Goal: Task Accomplishment & Management: Manage account settings

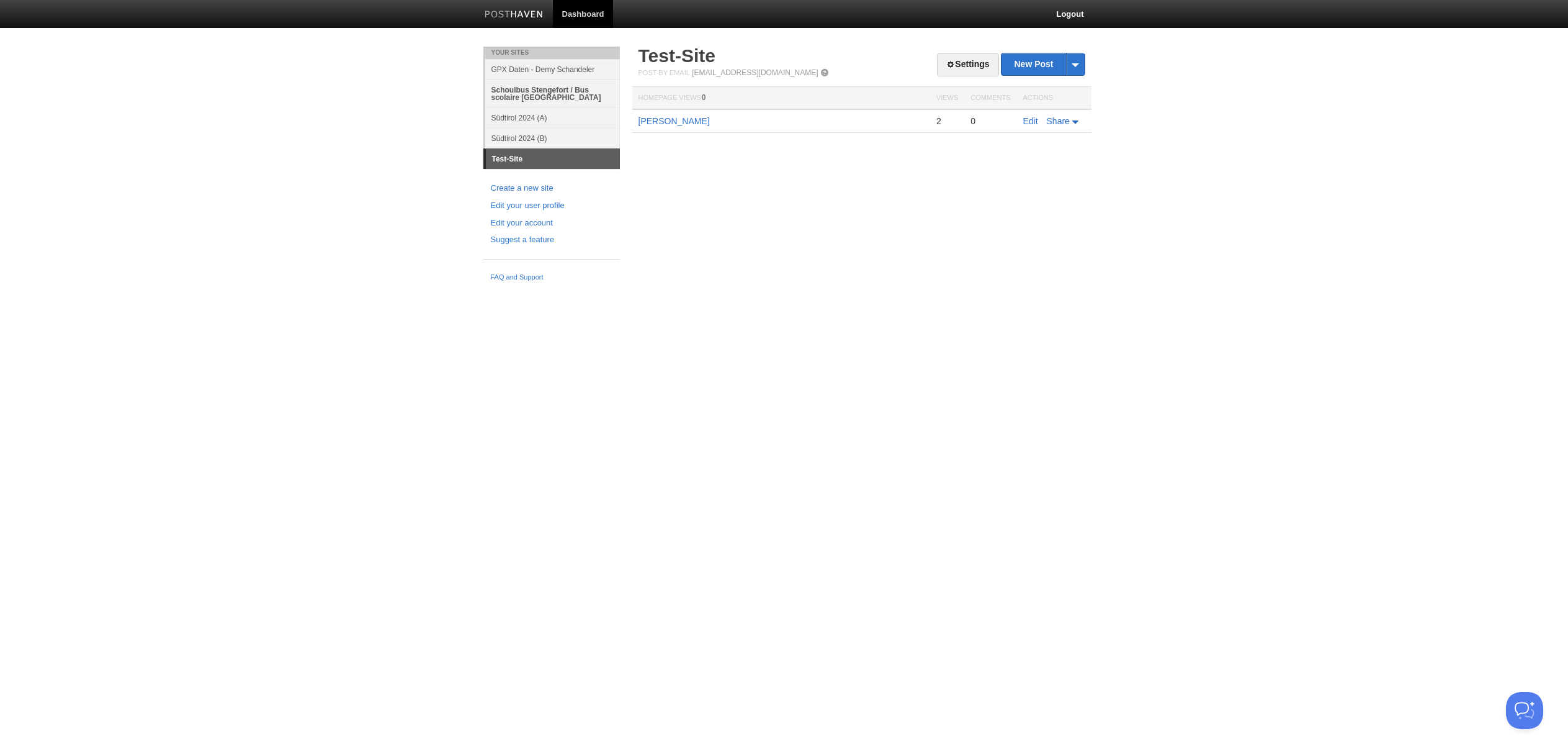
click at [535, 90] on link "Schoulbus Stengefort / Bus scolaire [GEOGRAPHIC_DATA]" at bounding box center [552, 93] width 135 height 28
click at [536, 90] on link "Schoulbus Stengefort / Bus scolaire [GEOGRAPHIC_DATA]" at bounding box center [552, 93] width 135 height 28
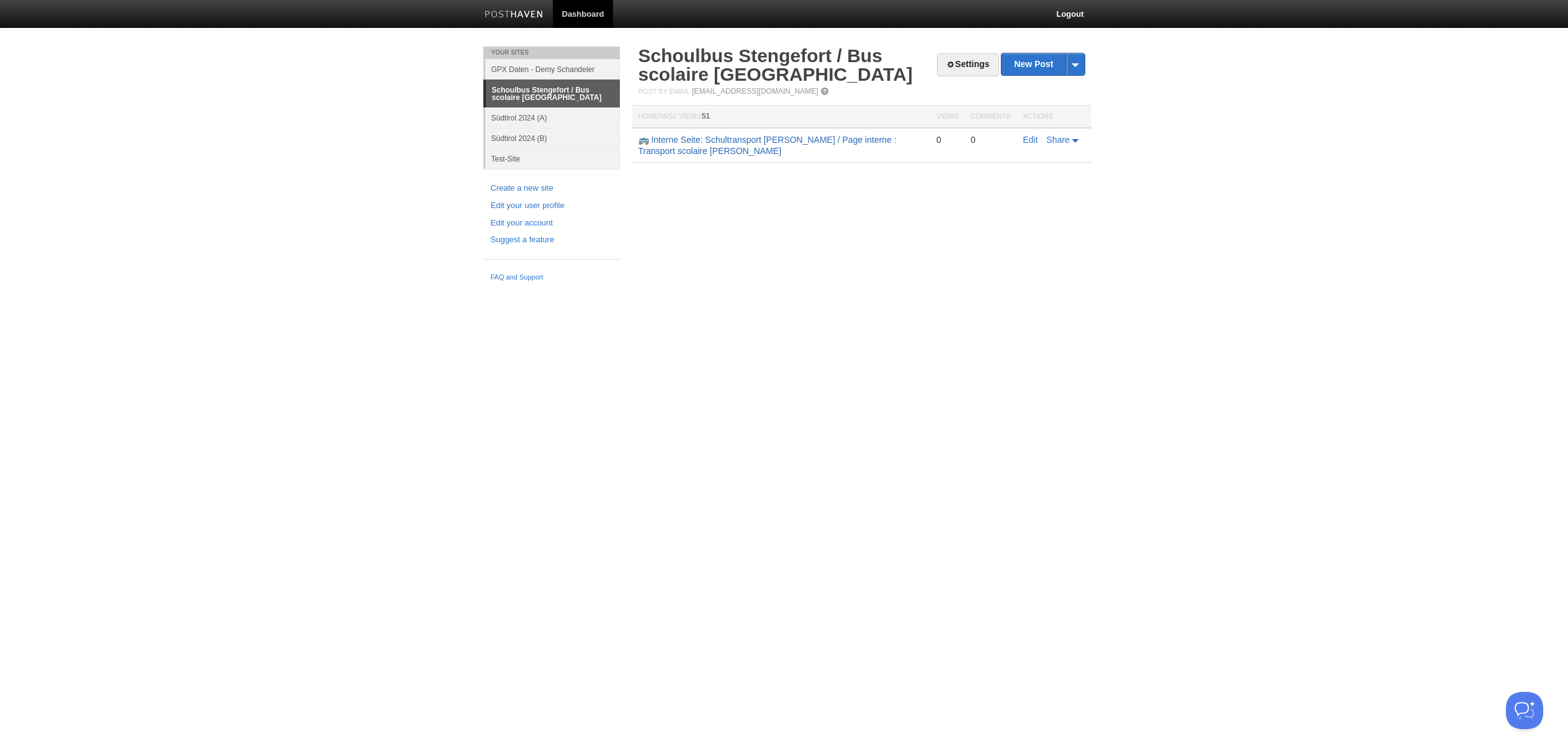
click at [720, 140] on link "🚌 Interne Seite: Schultransport Steinfort / Page interne : Transport scolaire S…" at bounding box center [767, 145] width 258 height 21
click at [959, 64] on link "Settings" at bounding box center [967, 64] width 61 height 23
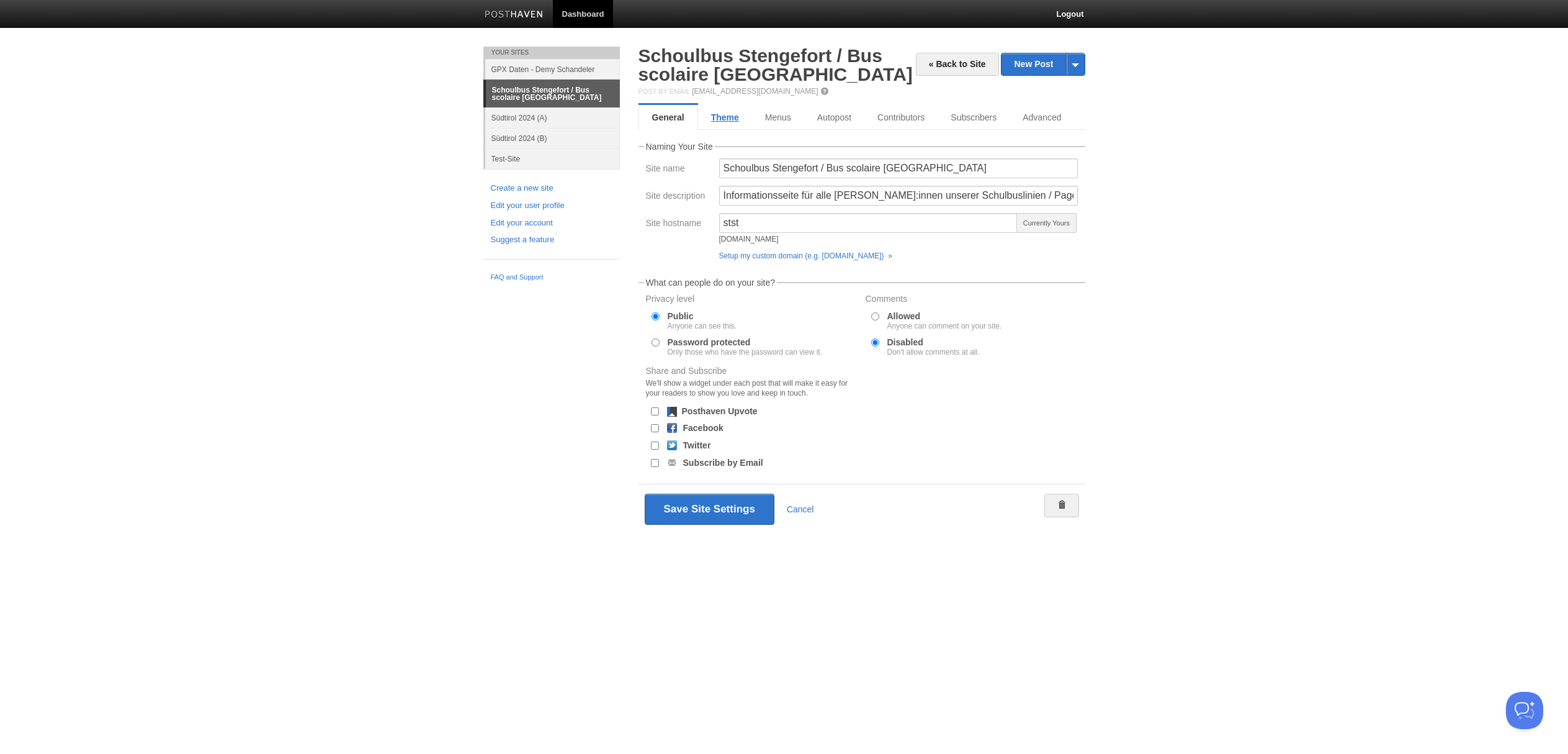
click at [726, 117] on link "Theme" at bounding box center [725, 118] width 54 height 25
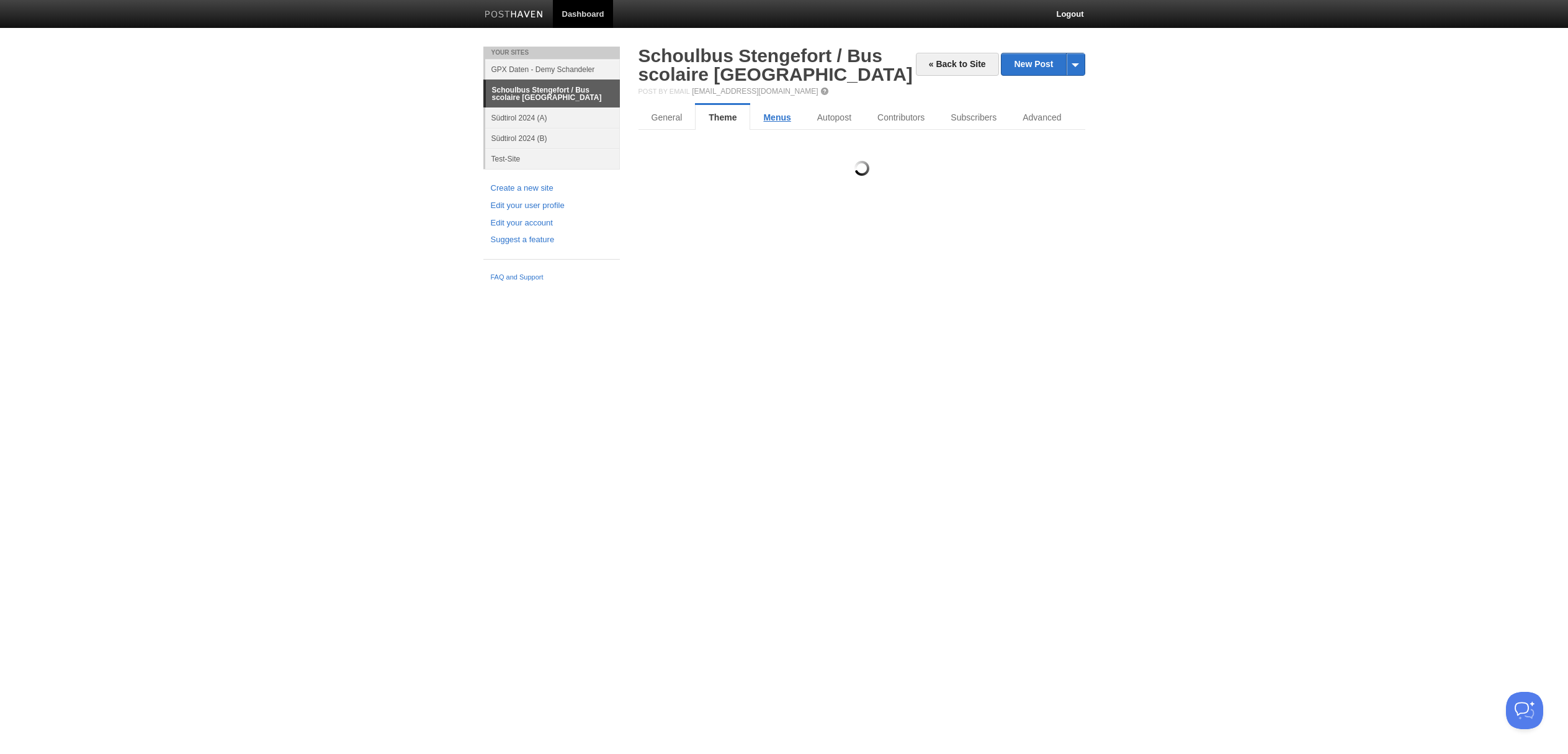
click at [777, 118] on link "Menus" at bounding box center [777, 118] width 53 height 25
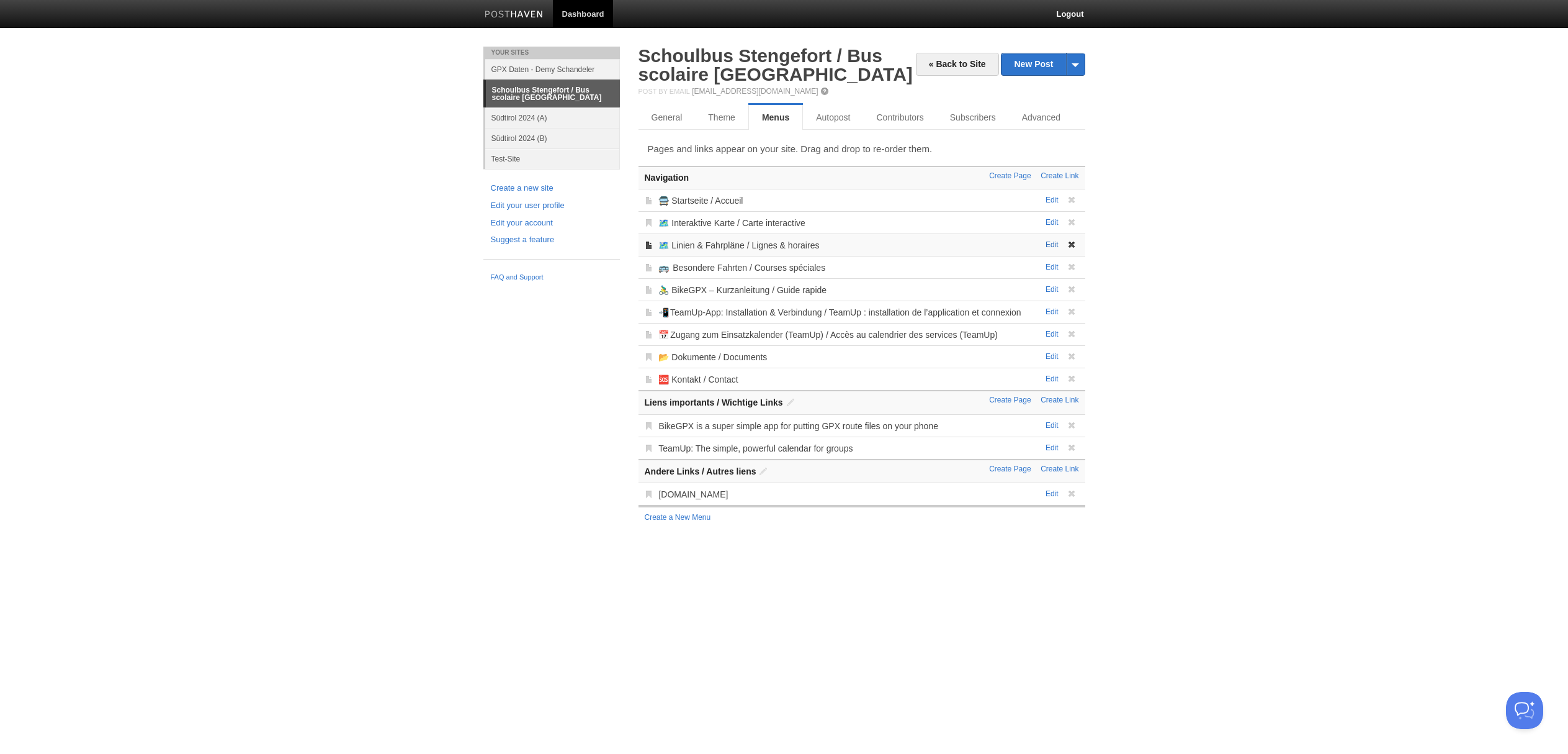
click at [1053, 245] on link "Edit" at bounding box center [1052, 245] width 13 height 9
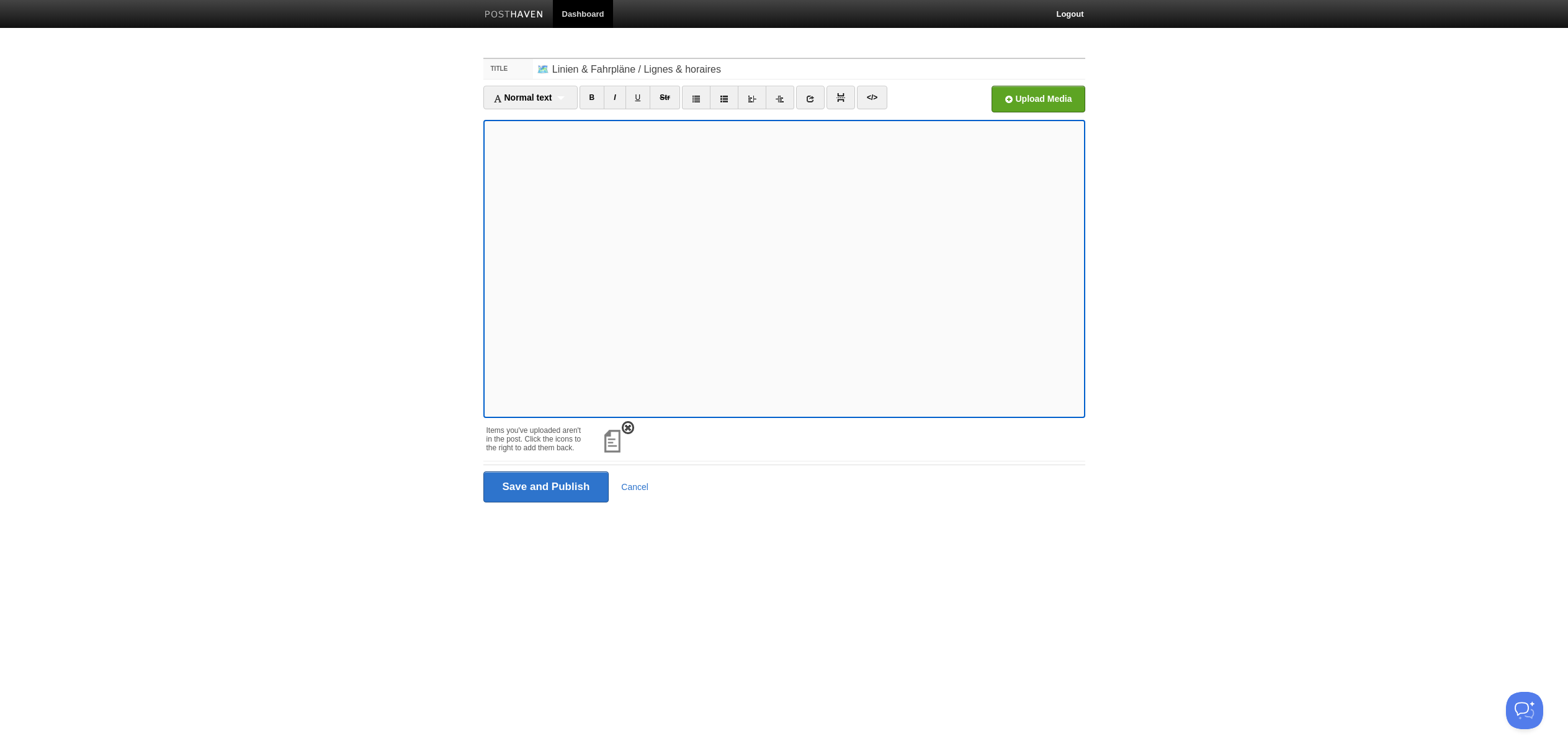
click at [627, 425] on span at bounding box center [628, 428] width 9 height 9
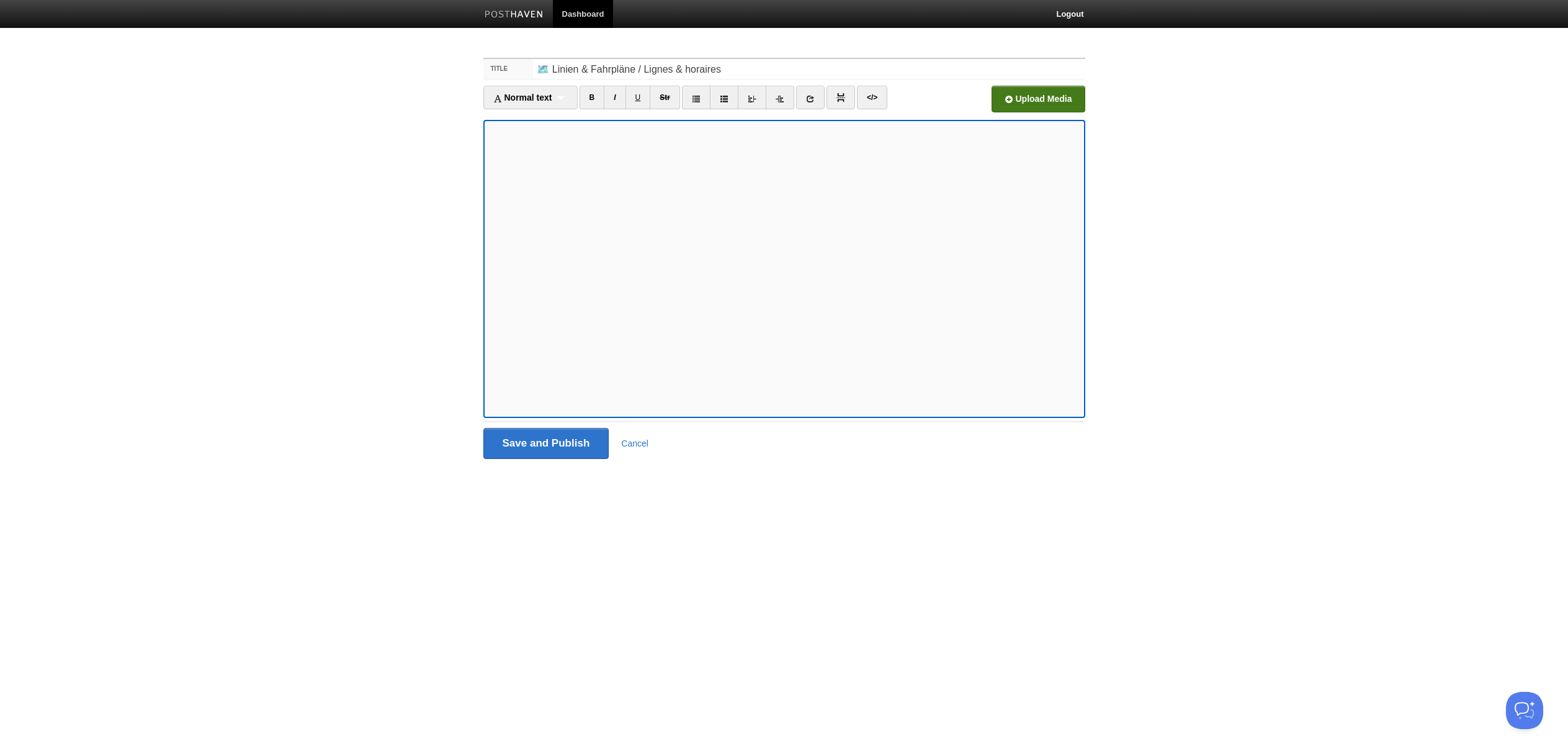
click at [1017, 104] on input "file" at bounding box center [663, 103] width 939 height 64
click at [575, 443] on input "Save and Publish" at bounding box center [547, 443] width 126 height 31
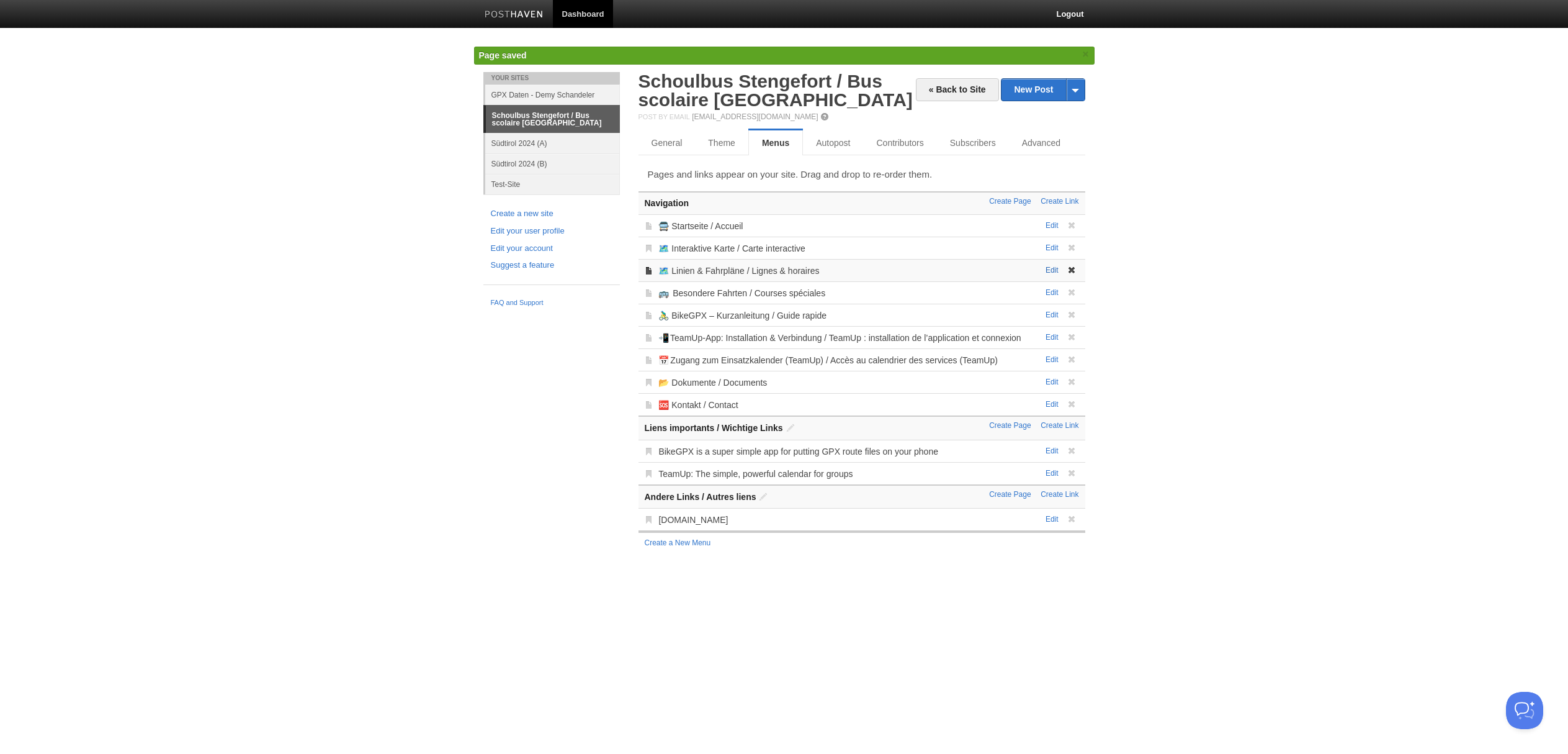
click at [1052, 269] on link "Edit" at bounding box center [1052, 270] width 13 height 9
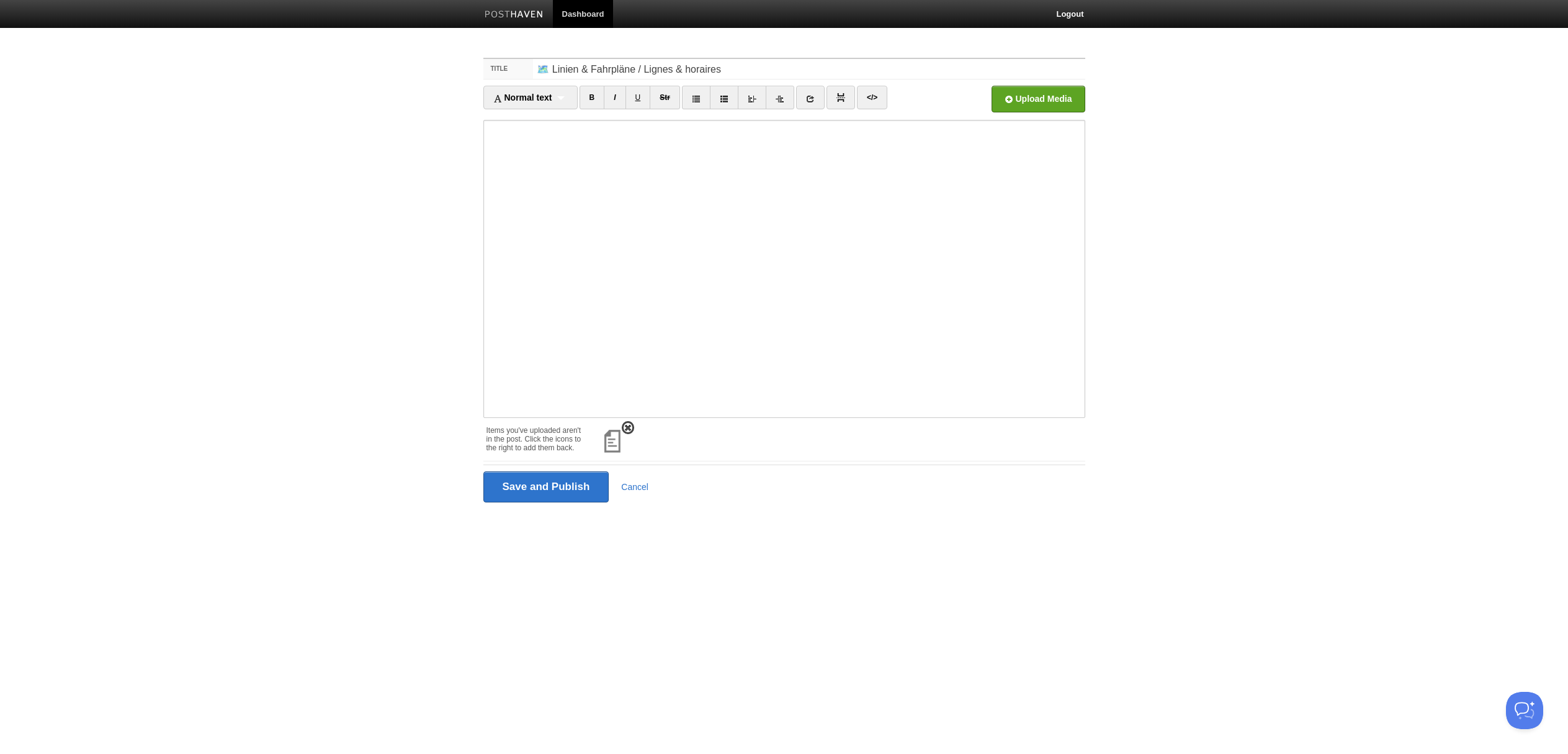
click at [629, 428] on span at bounding box center [628, 428] width 9 height 9
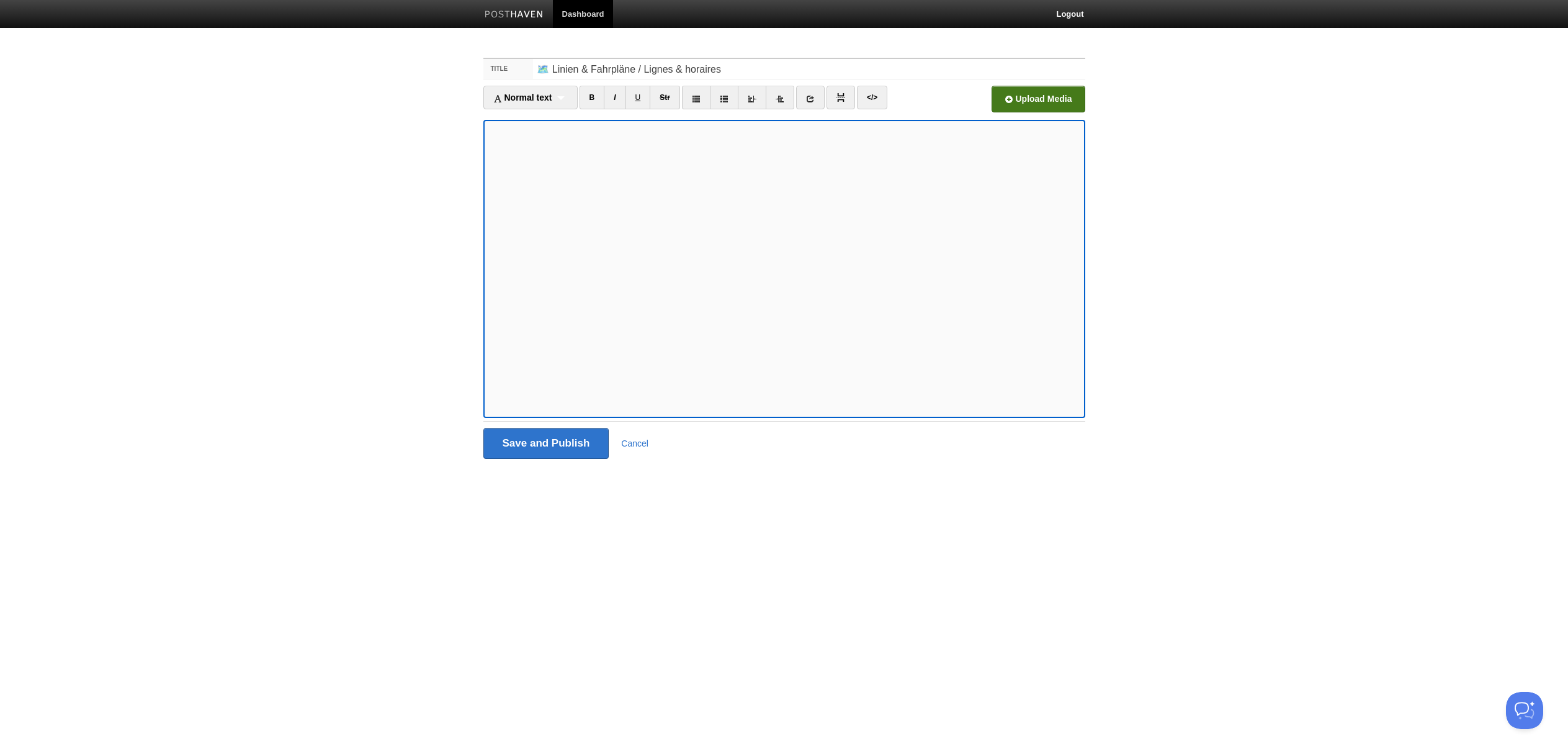
click at [1041, 101] on input "file" at bounding box center [663, 103] width 939 height 64
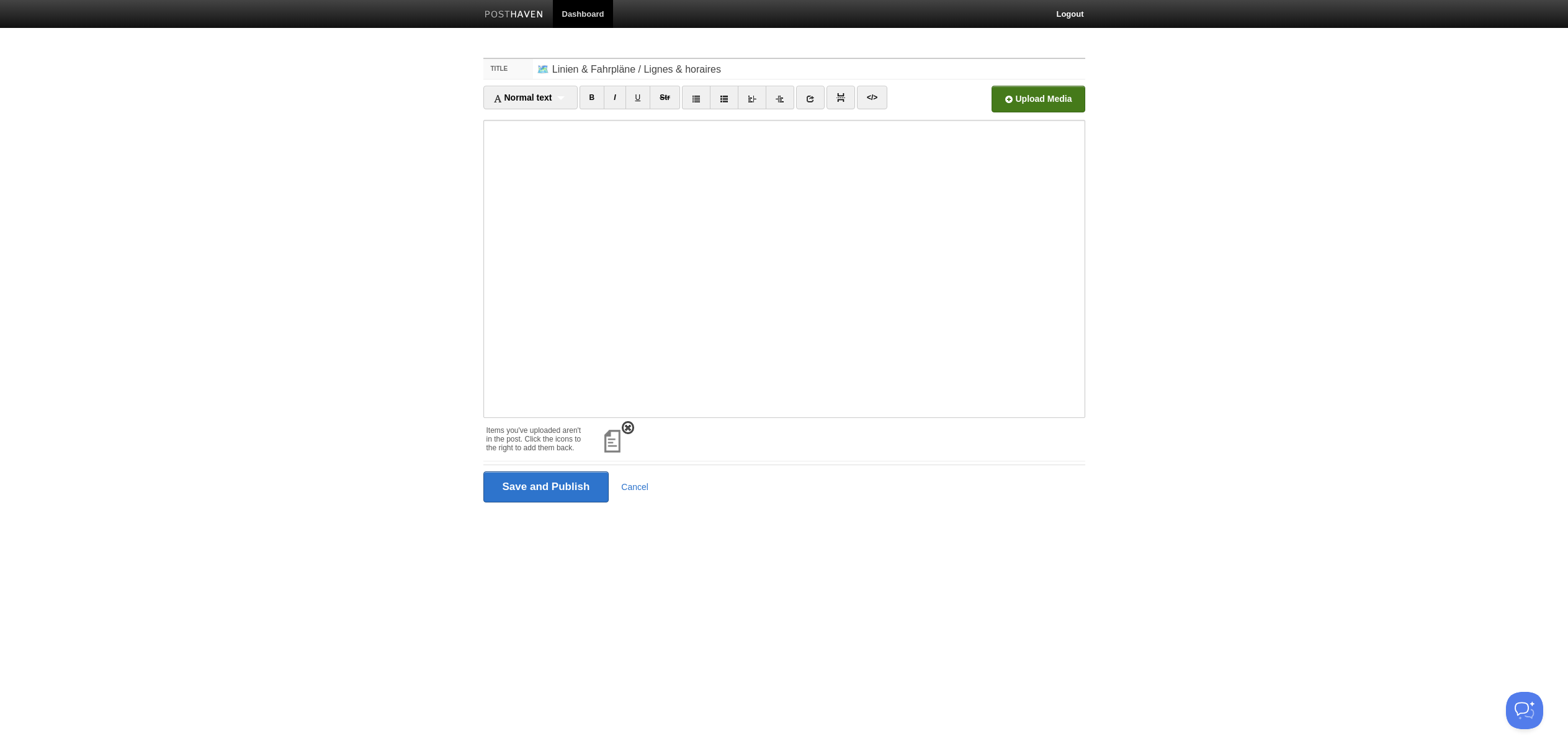
click at [626, 428] on span at bounding box center [628, 428] width 9 height 9
click at [1040, 92] on input "file" at bounding box center [663, 103] width 939 height 64
click at [574, 441] on input "Save and Publish" at bounding box center [547, 443] width 126 height 31
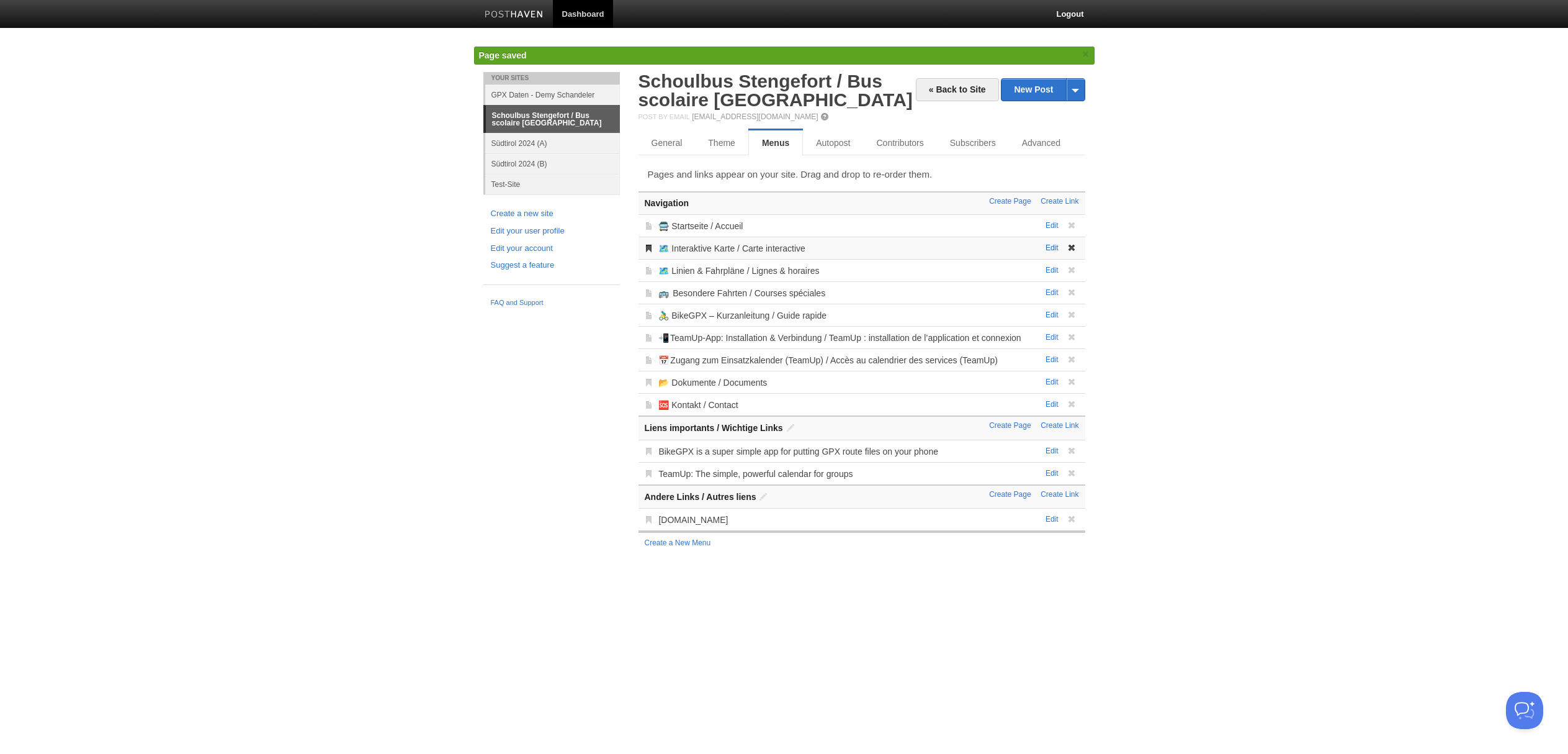
click at [1052, 246] on link "Edit" at bounding box center [1052, 248] width 13 height 9
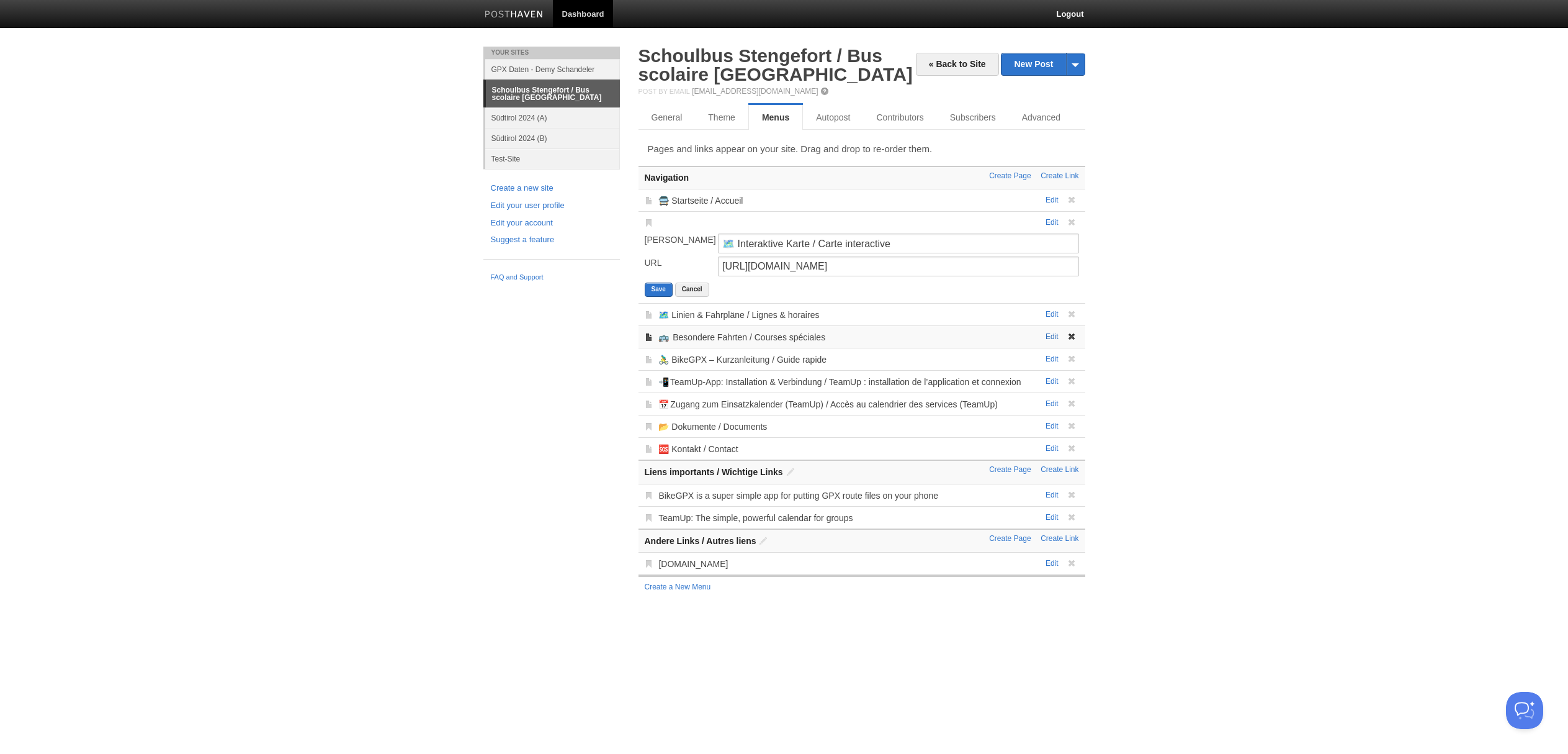
click at [1052, 337] on link "Edit" at bounding box center [1052, 337] width 13 height 9
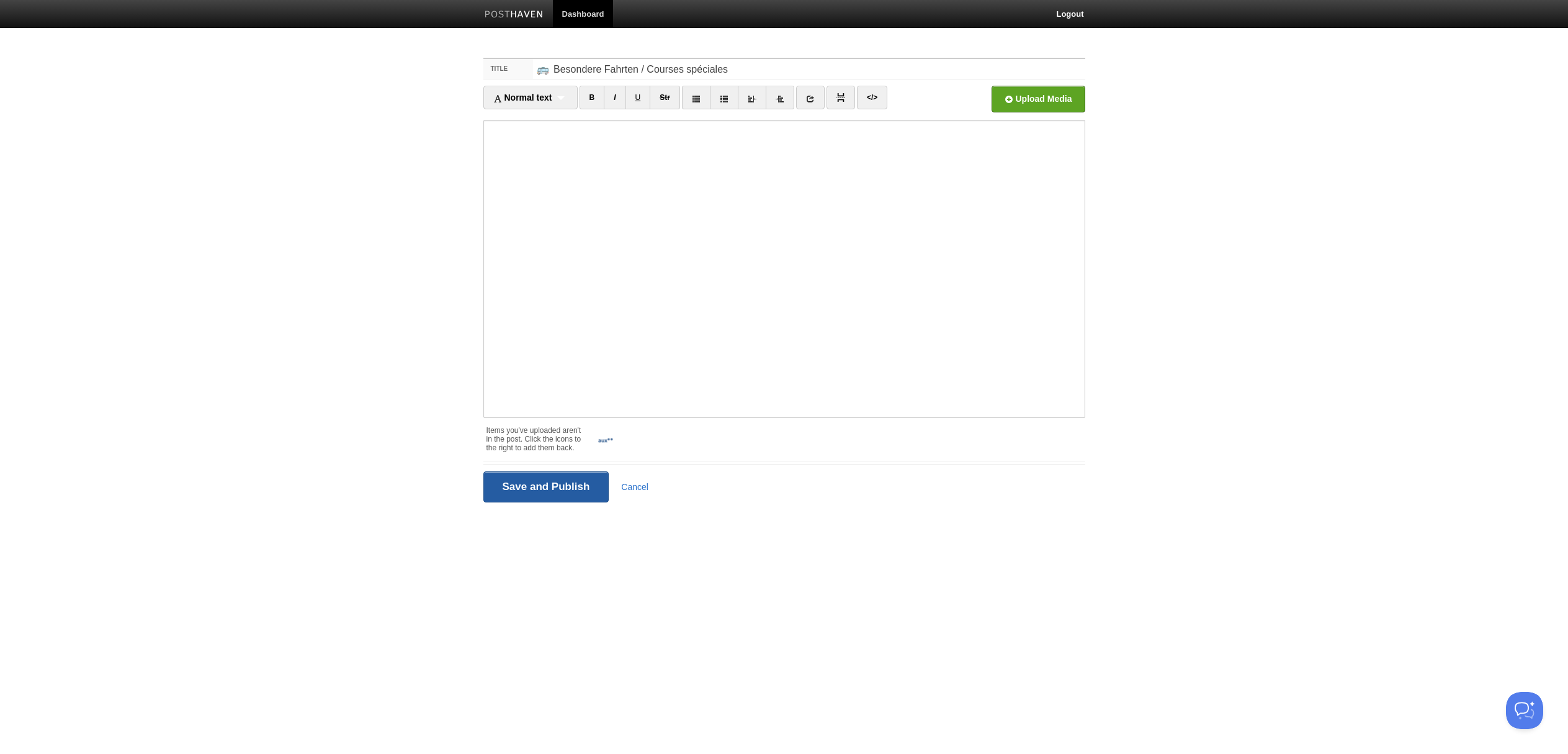
click at [561, 487] on input "Save and Publish" at bounding box center [547, 487] width 126 height 31
click at [629, 429] on span at bounding box center [628, 428] width 9 height 9
click at [571, 445] on input "Save and Publish" at bounding box center [547, 443] width 126 height 31
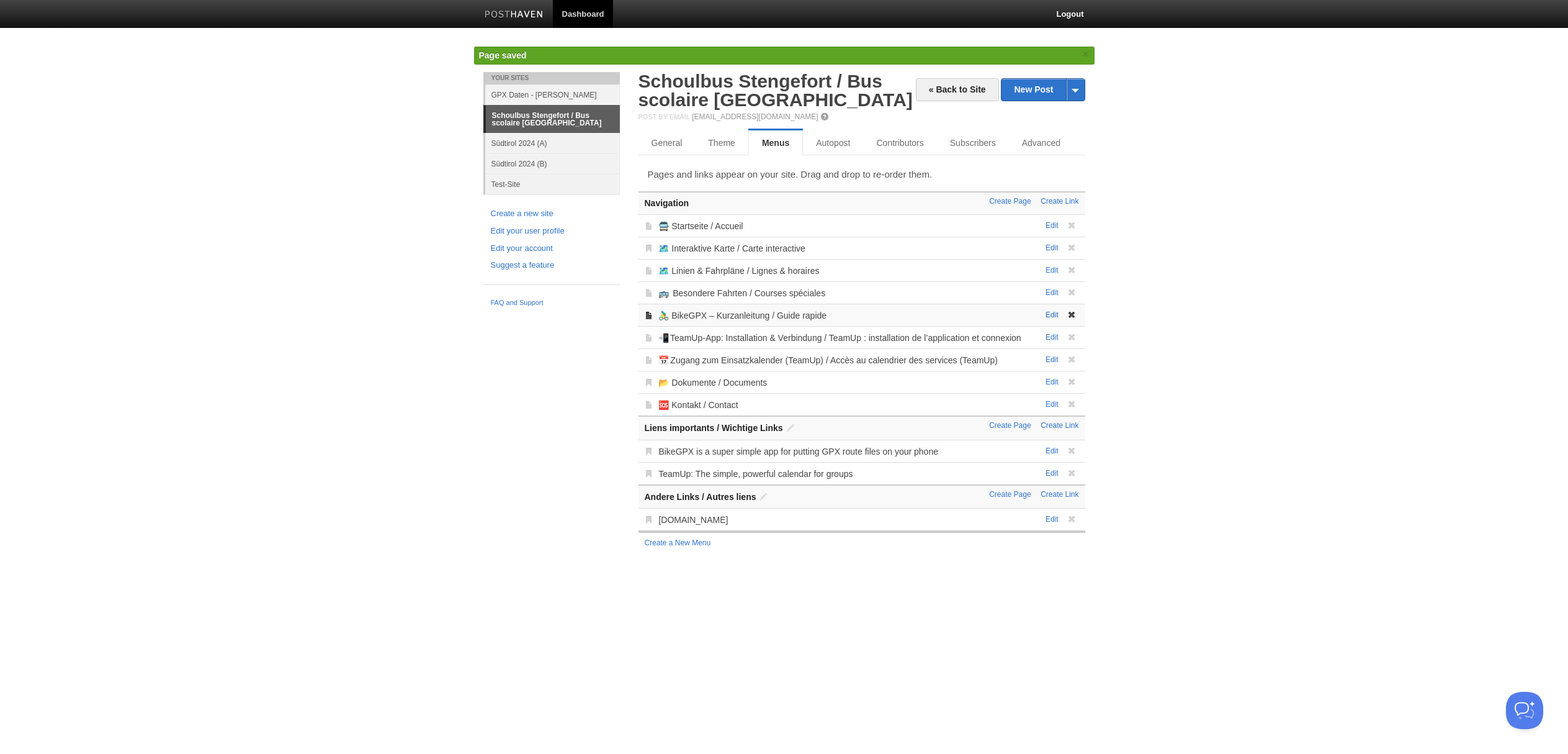
click at [1054, 314] on link "Edit" at bounding box center [1052, 315] width 13 height 9
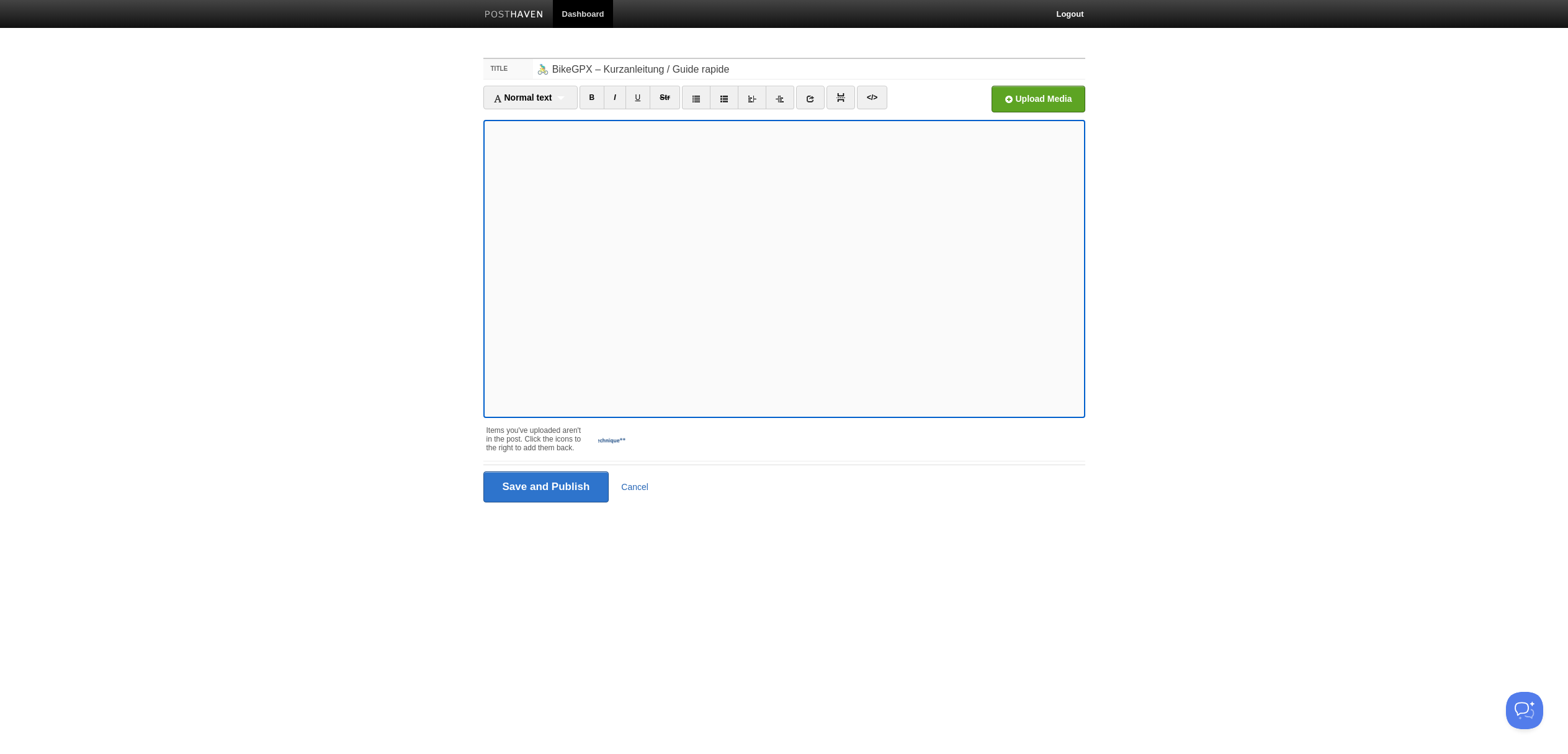
click at [632, 484] on link "Cancel" at bounding box center [635, 486] width 27 height 10
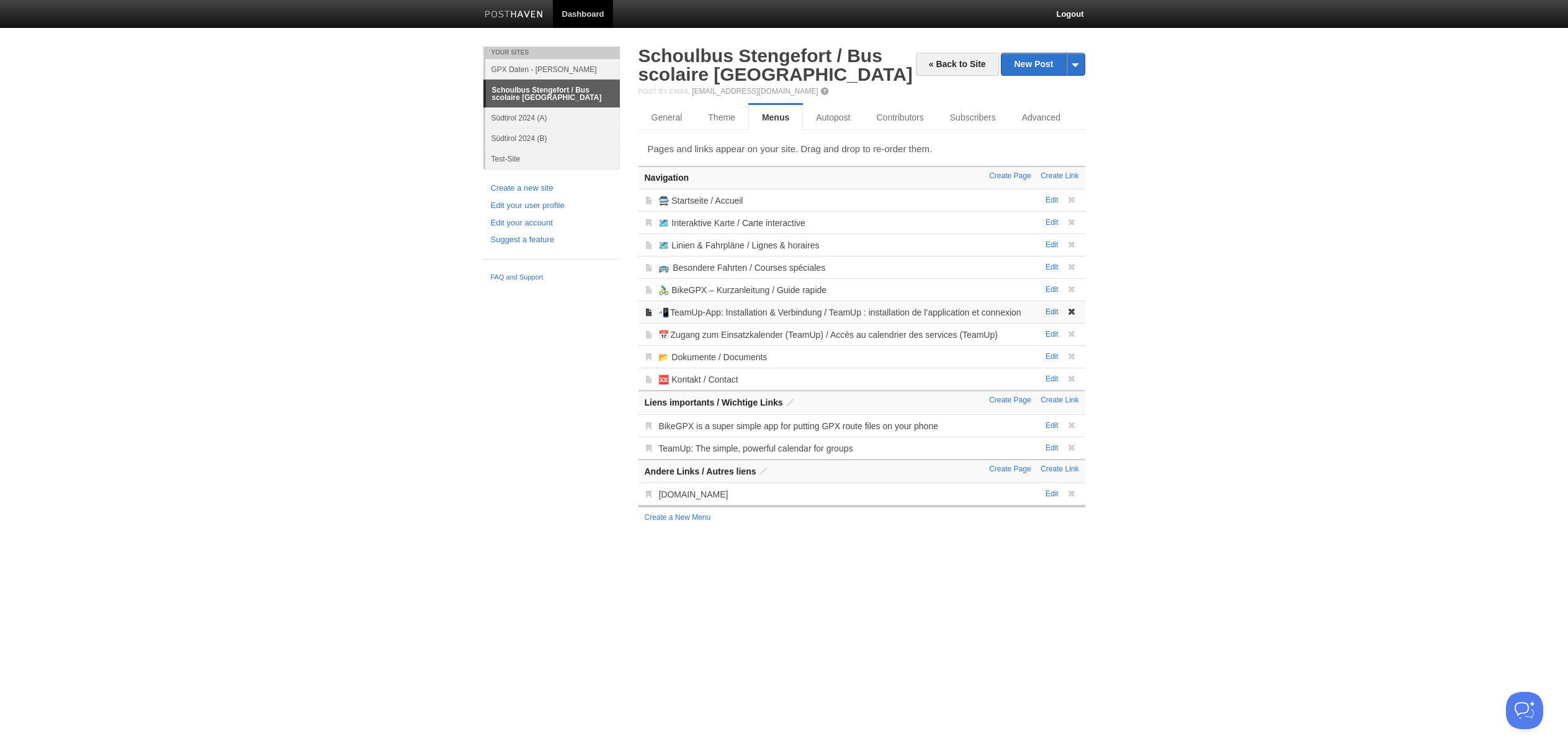
click at [1051, 311] on link "Edit" at bounding box center [1052, 312] width 13 height 9
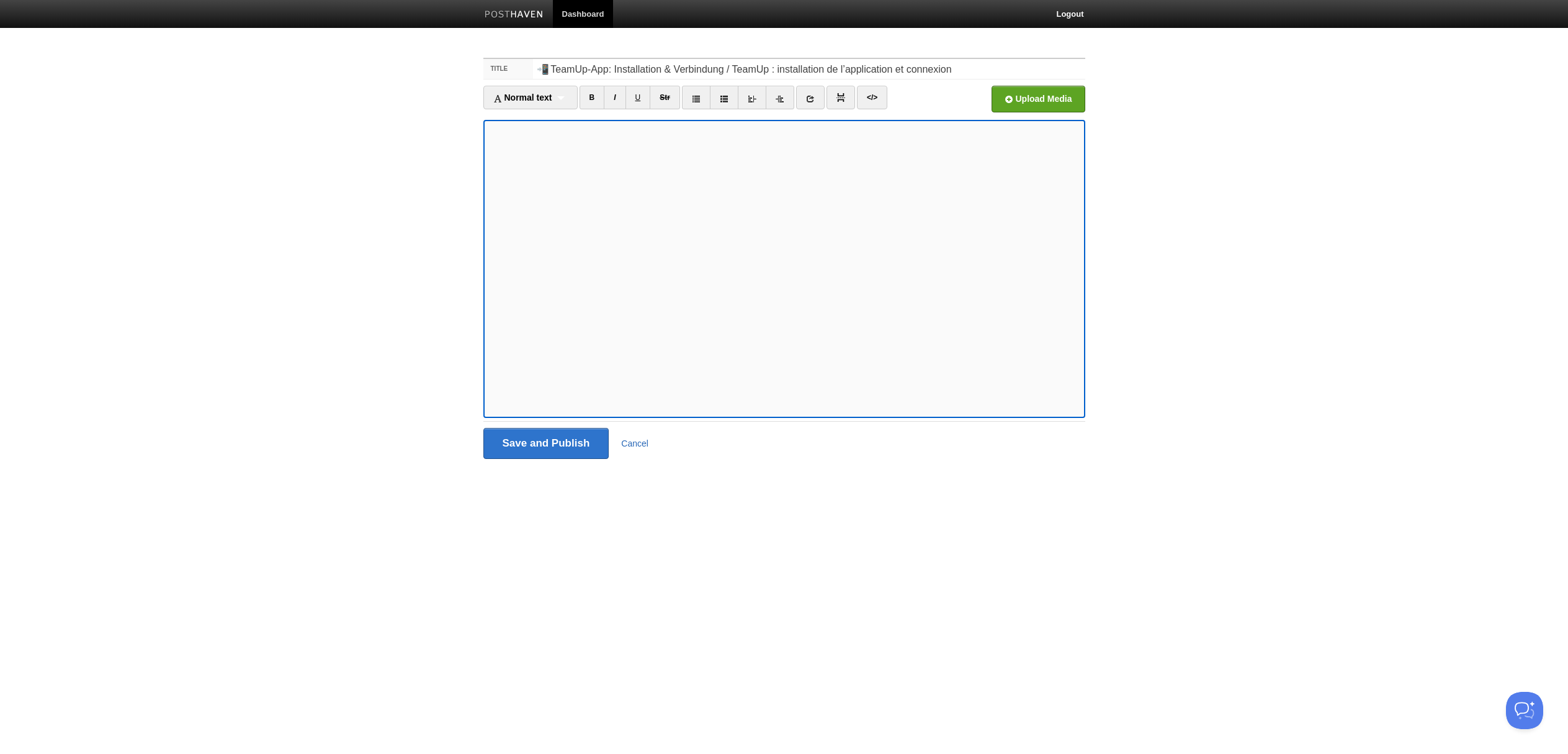
click at [633, 442] on link "Cancel" at bounding box center [635, 442] width 27 height 10
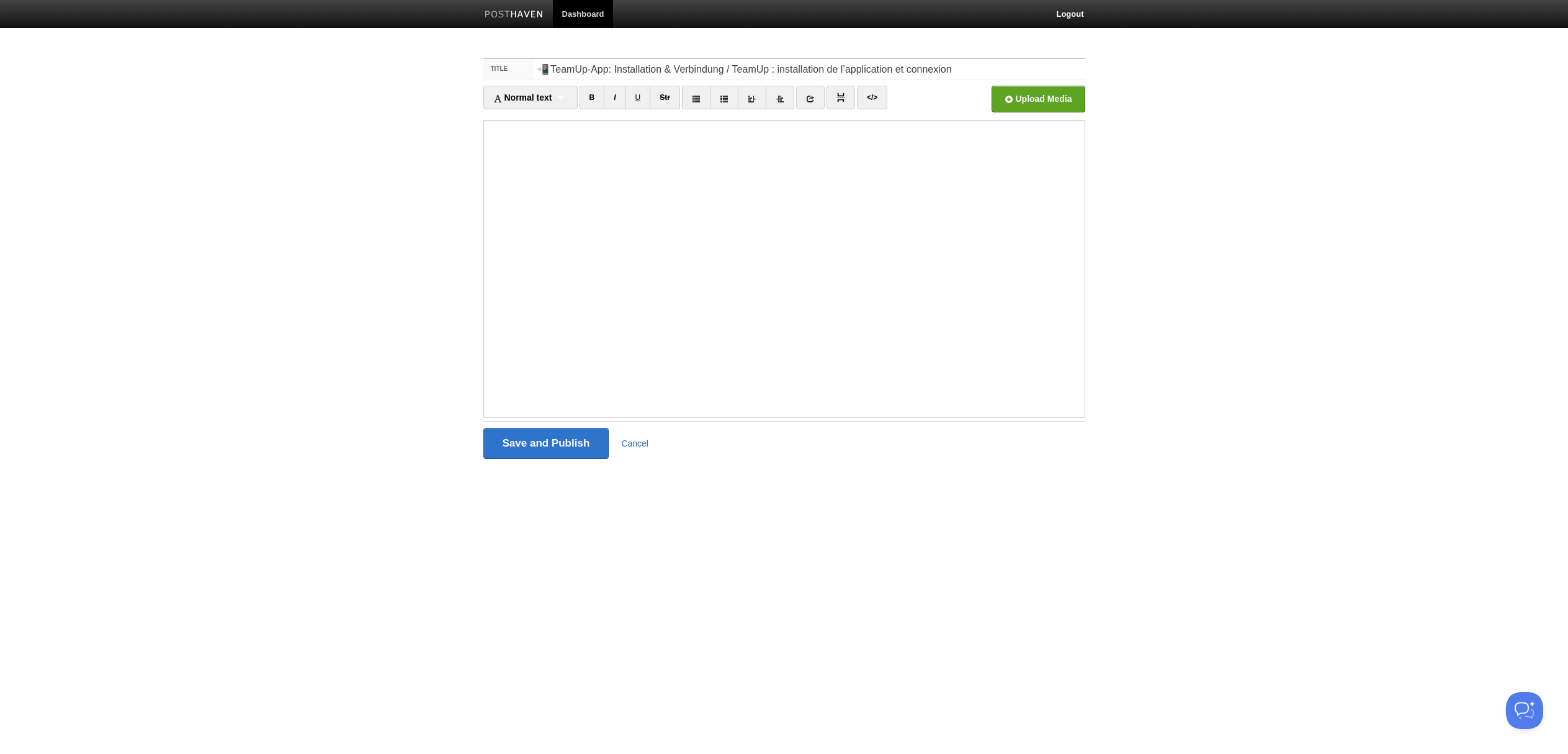
click at [638, 445] on link "Cancel" at bounding box center [635, 442] width 27 height 10
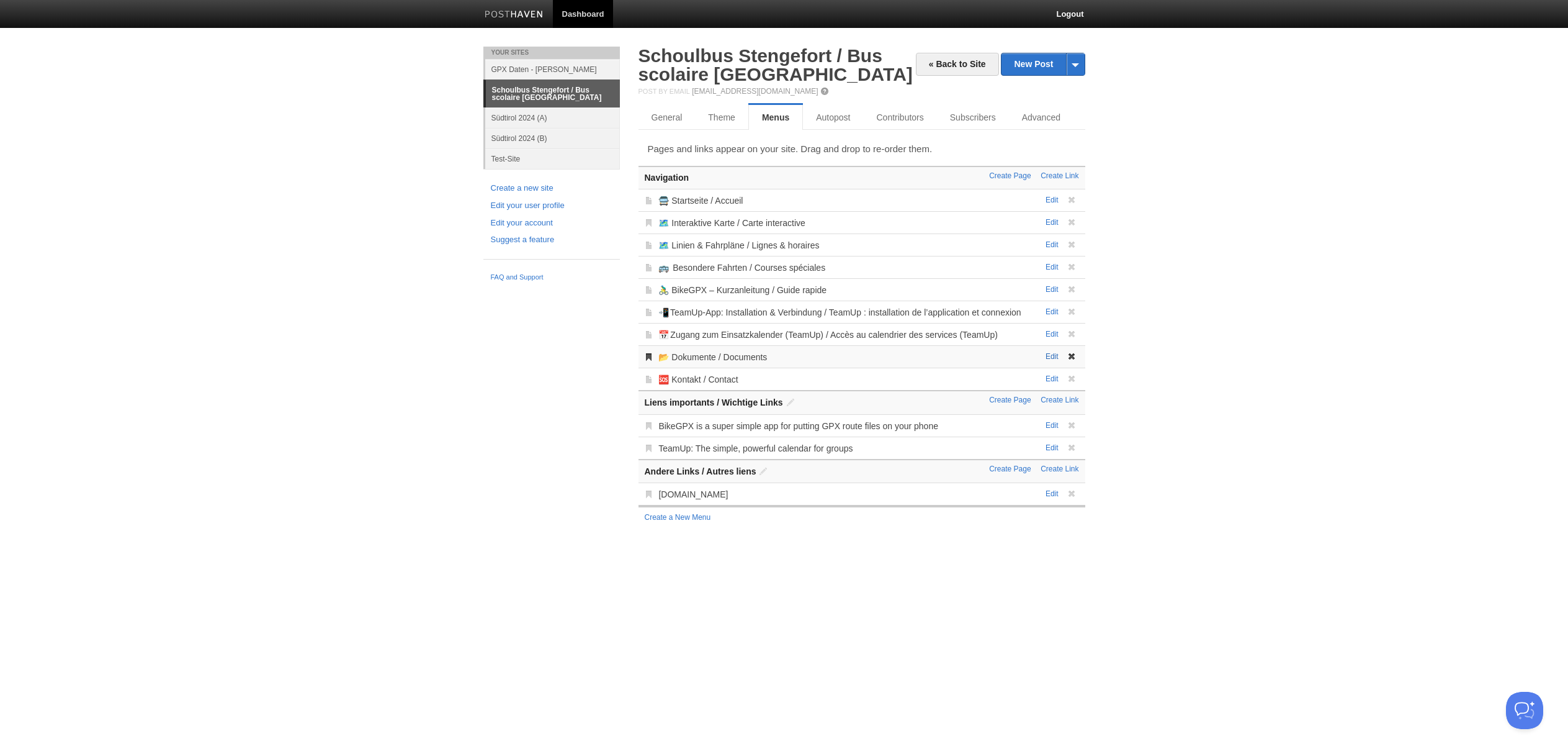
click at [1051, 359] on link "Edit" at bounding box center [1052, 357] width 13 height 9
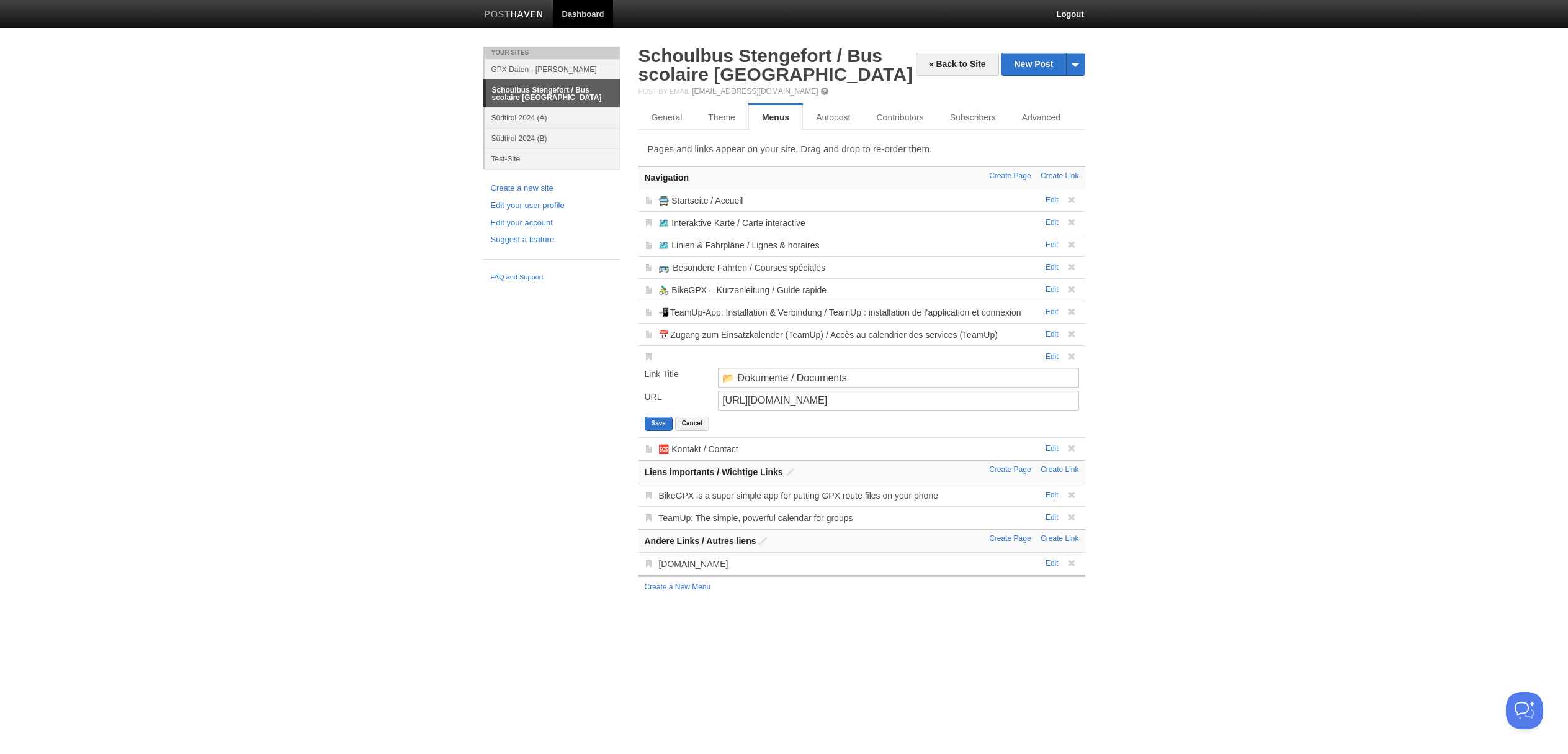
click at [1231, 403] on body "Dashboard Logout Page saved × Your Sites GPX Daten - [PERSON_NAME] Schoulbus St…" at bounding box center [784, 311] width 1568 height 622
click at [692, 426] on button "Cancel" at bounding box center [692, 423] width 34 height 14
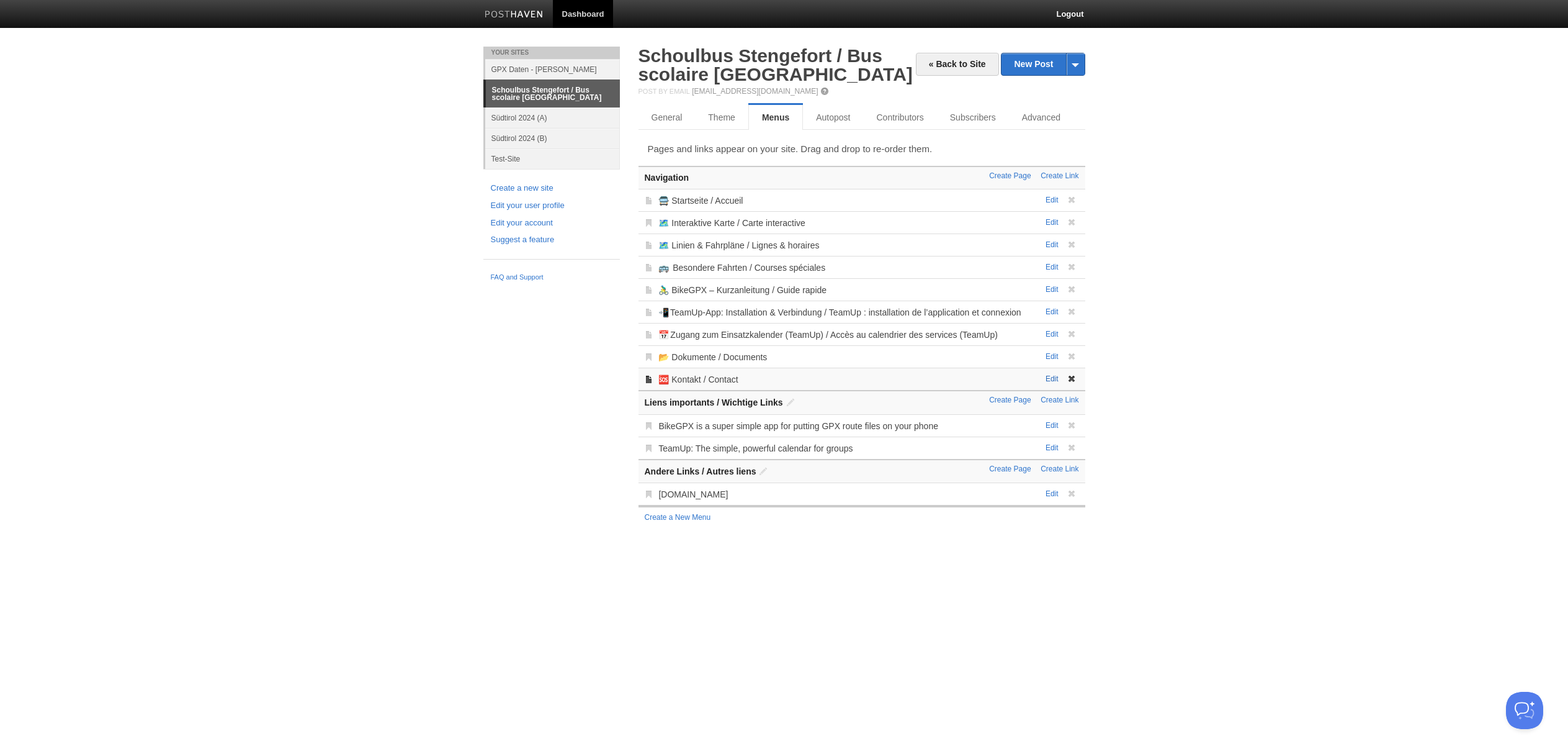
click at [1050, 380] on link "Edit" at bounding box center [1052, 379] width 13 height 9
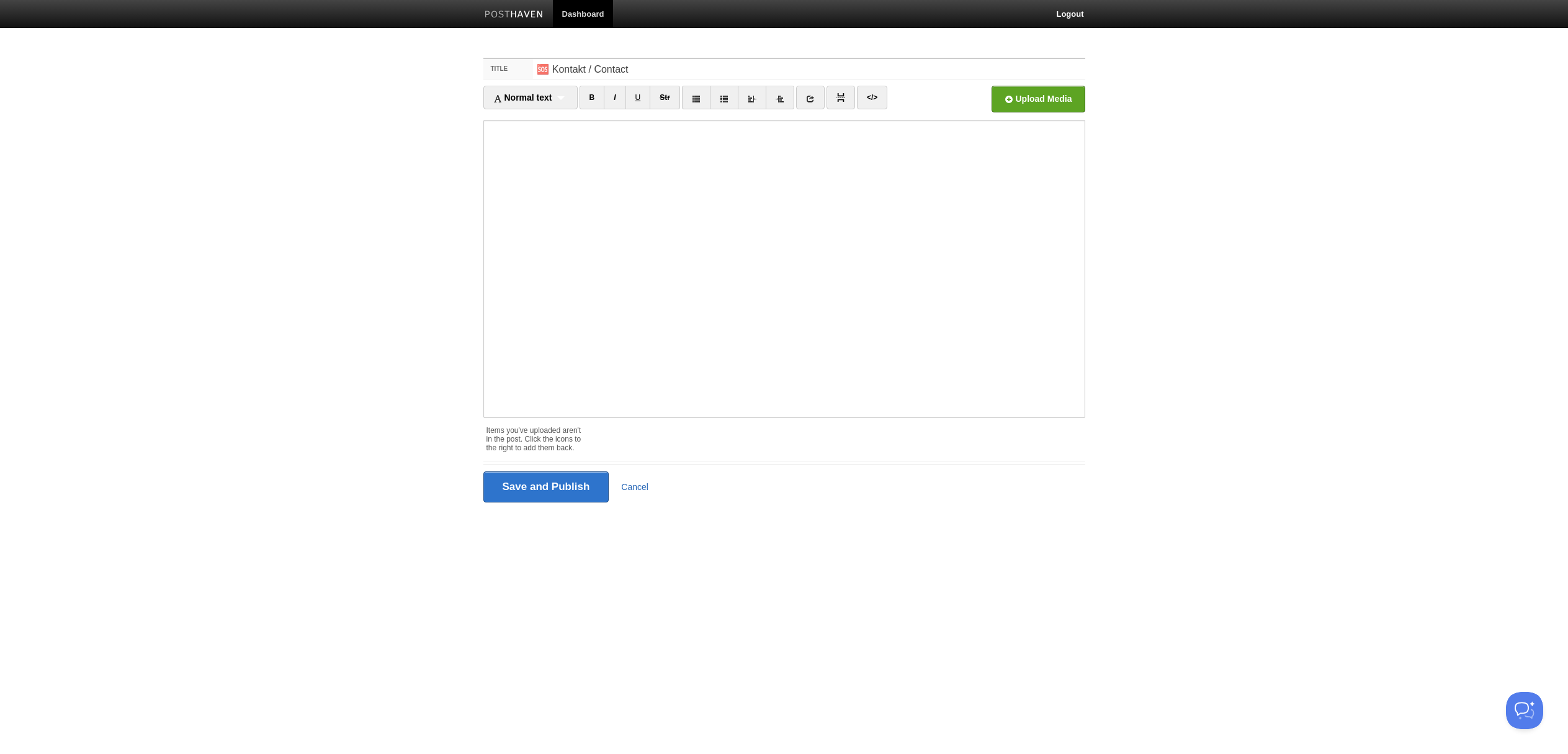
click at [639, 485] on link "Cancel" at bounding box center [635, 486] width 27 height 10
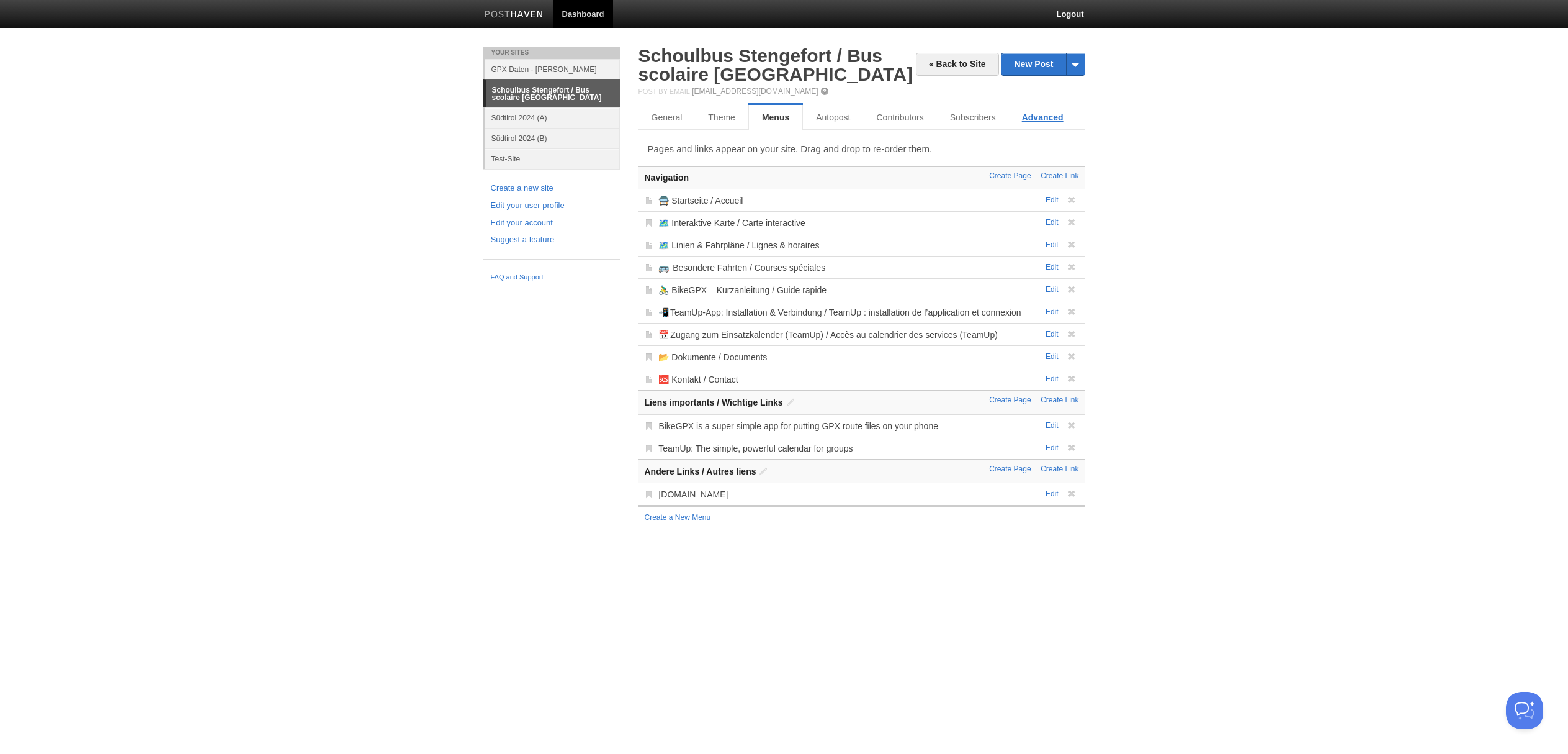
click at [1040, 118] on link "Advanced" at bounding box center [1042, 118] width 67 height 25
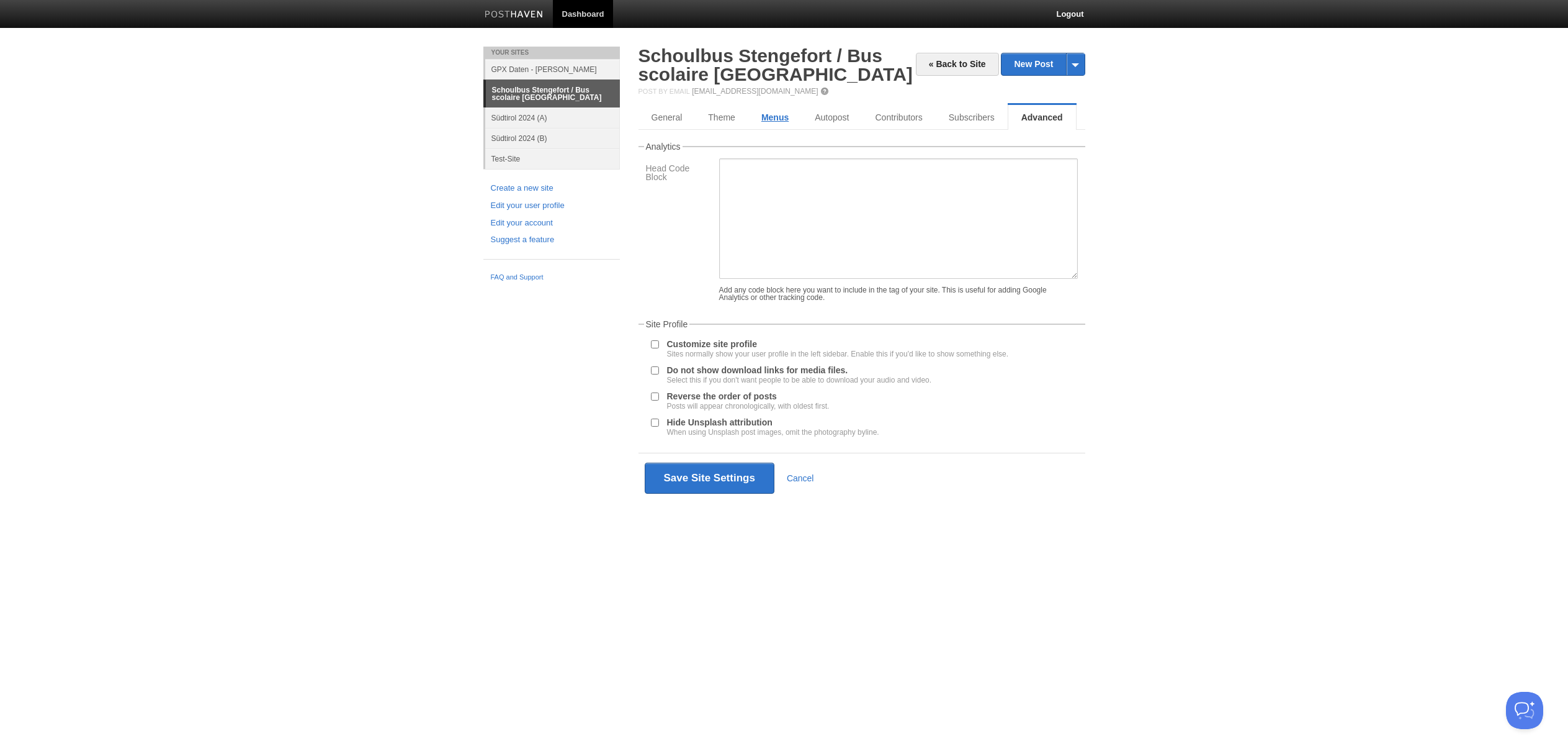
click at [769, 114] on link "Menus" at bounding box center [775, 118] width 53 height 25
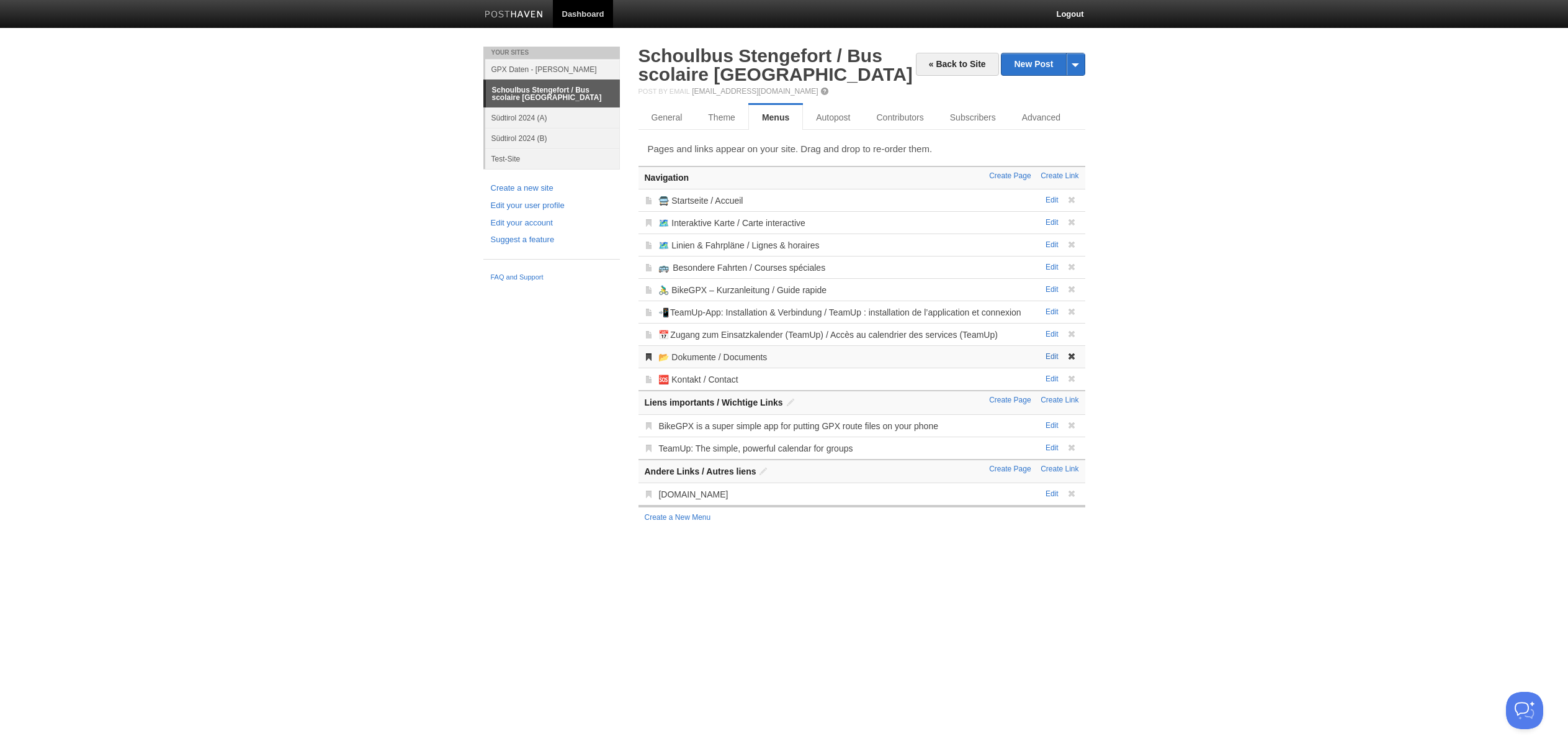
click at [1051, 357] on link "Edit" at bounding box center [1052, 357] width 13 height 9
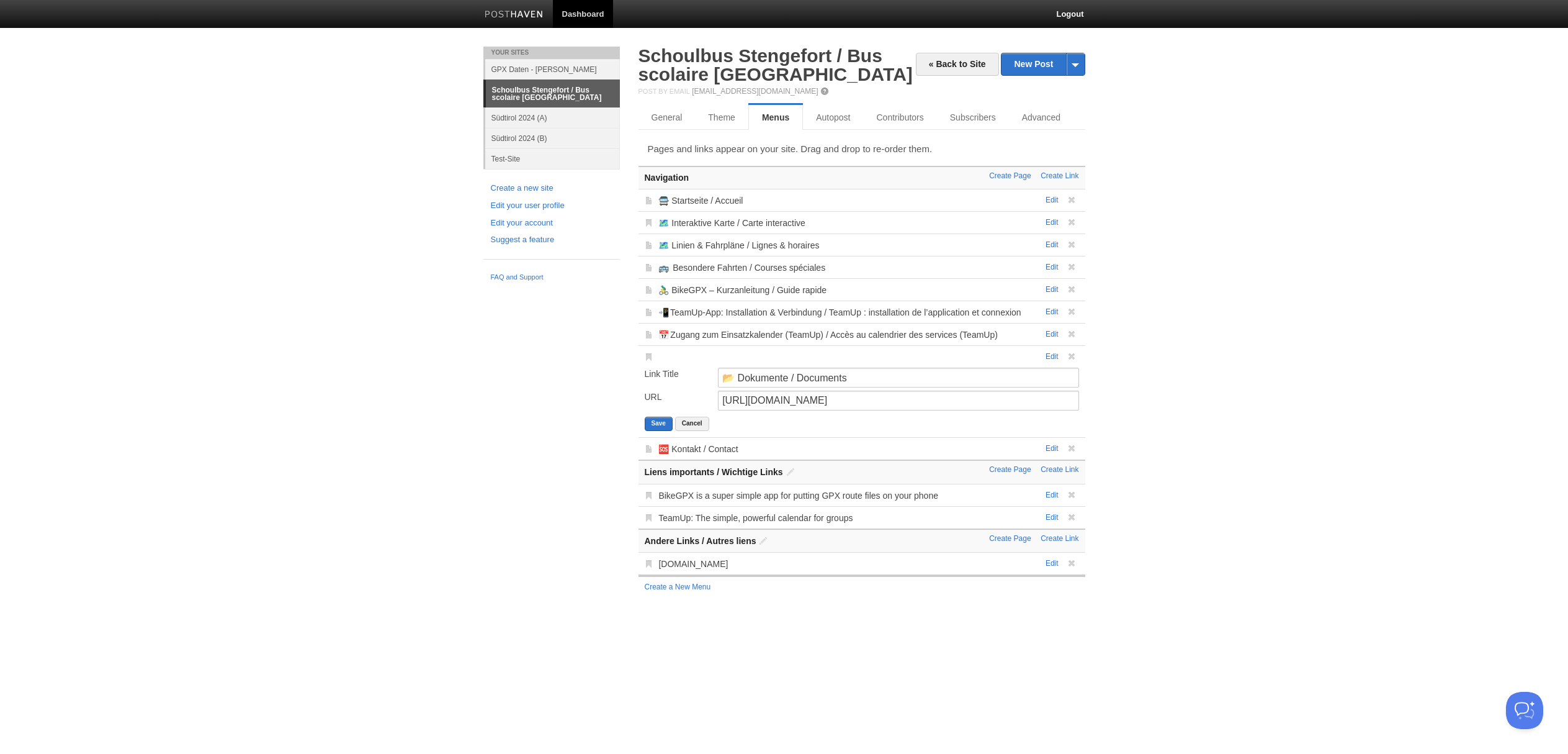
click at [1197, 344] on body "Dashboard Logout Page saved × Your Sites GPX Daten - [PERSON_NAME] Schoulbus St…" at bounding box center [784, 311] width 1568 height 622
click at [700, 426] on button "Cancel" at bounding box center [692, 423] width 34 height 14
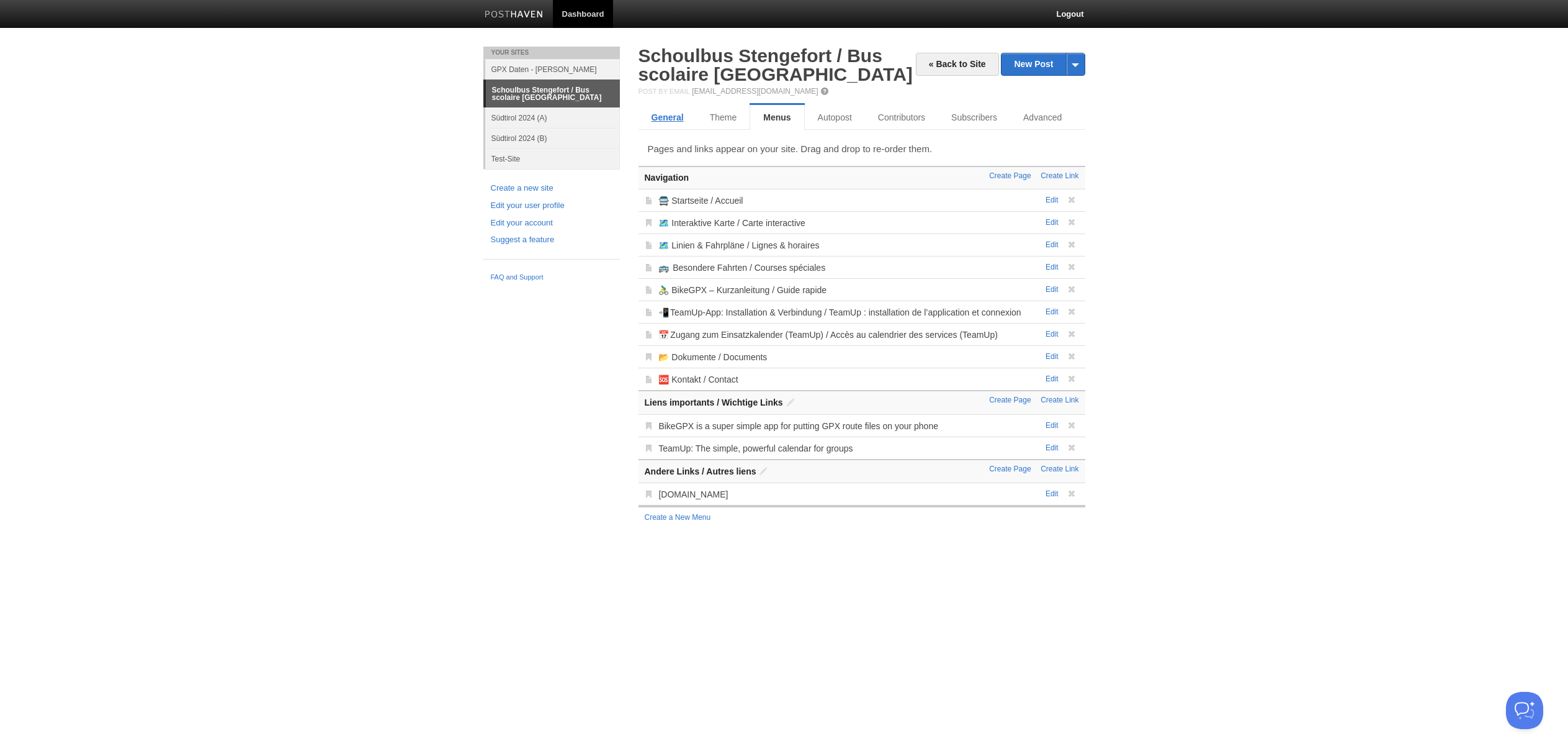
click at [660, 118] on link "General" at bounding box center [667, 118] width 58 height 25
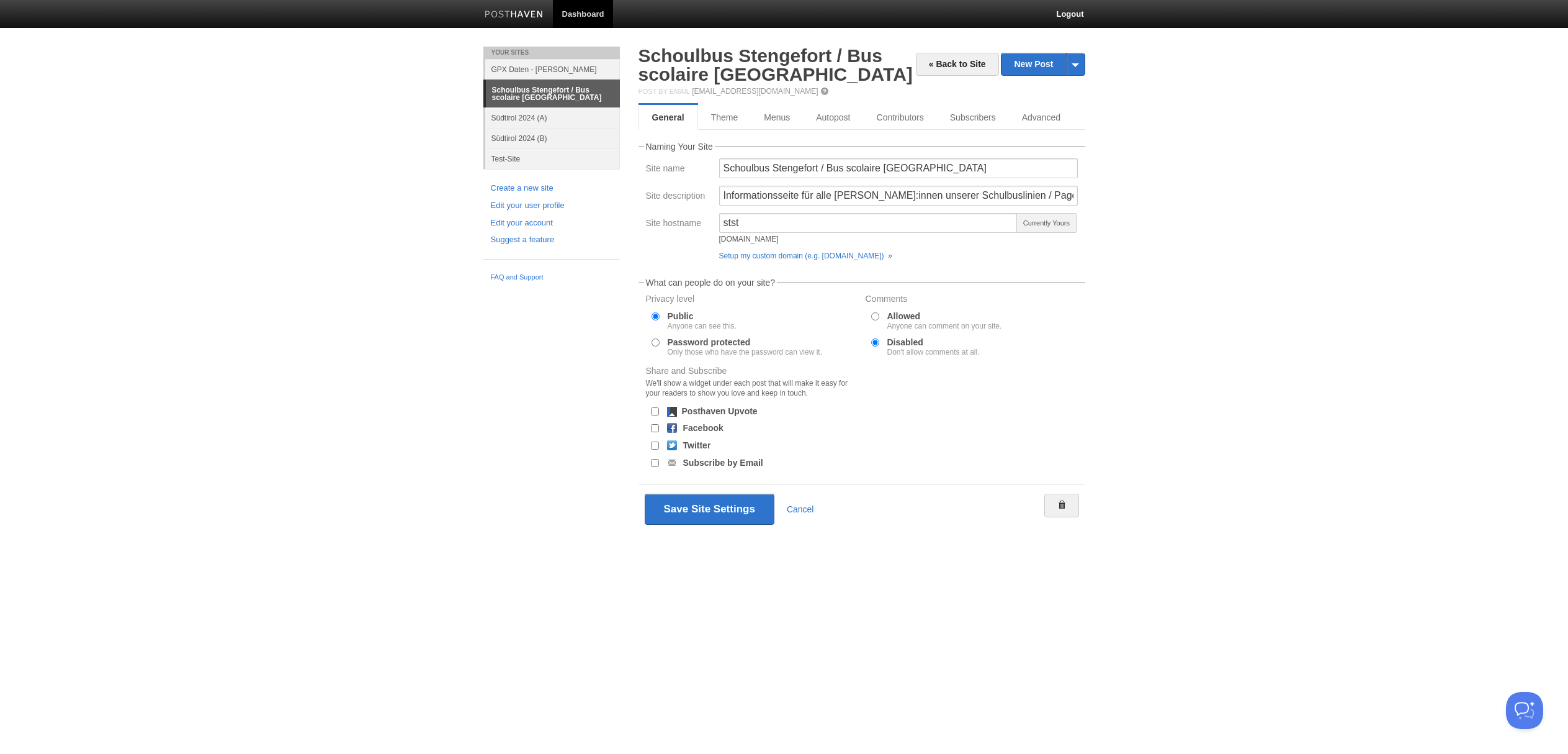
drag, startPoint x: 786, startPoint y: 240, endPoint x: 715, endPoint y: 239, distance: 71.0
click at [715, 239] on div "stst [DOMAIN_NAME] Currently Yours Setup my custom domain (e.g. [DOMAIN_NAME]) »" at bounding box center [898, 239] width 366 height 53
copy div "[DOMAIN_NAME]"
